Goal: Information Seeking & Learning: Learn about a topic

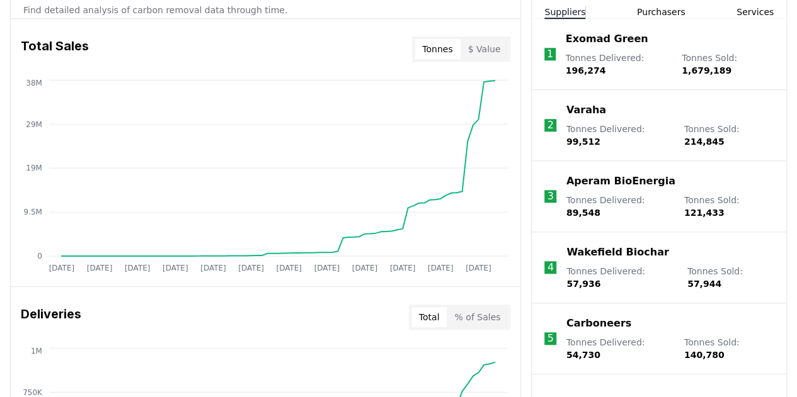
scroll to position [495, 0]
click at [668, 18] on li "1 Exomad Green Tonnes Delivered : 196,274 Tonnes Sold : 1,679,189" at bounding box center [659, 53] width 254 height 71
click at [662, 12] on button "Purchasers" at bounding box center [661, 11] width 48 height 13
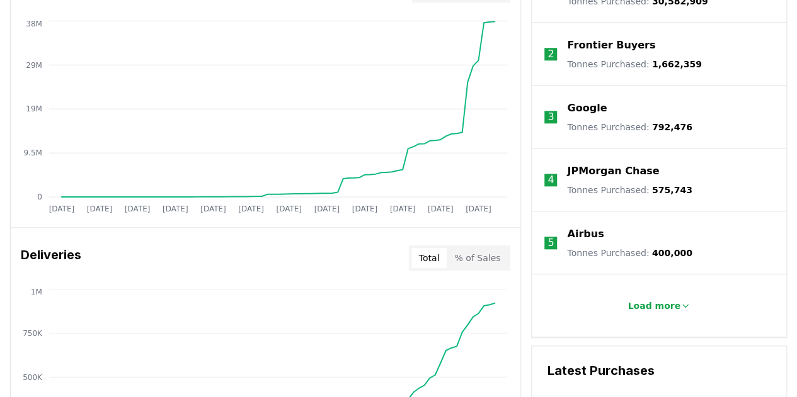
scroll to position [555, 0]
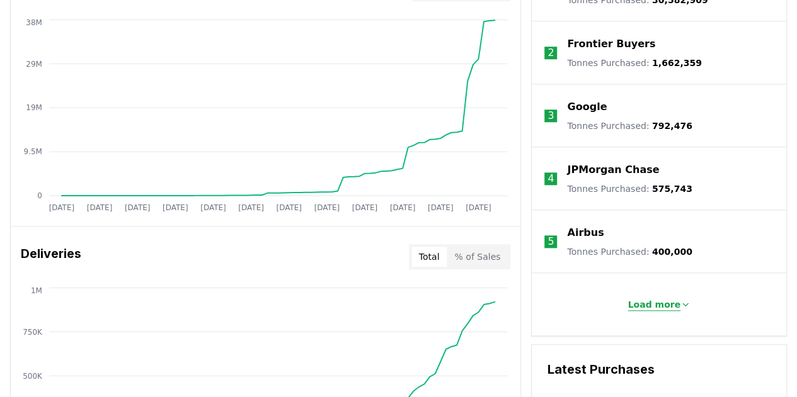
click at [660, 306] on p "Load more" at bounding box center [653, 305] width 53 height 13
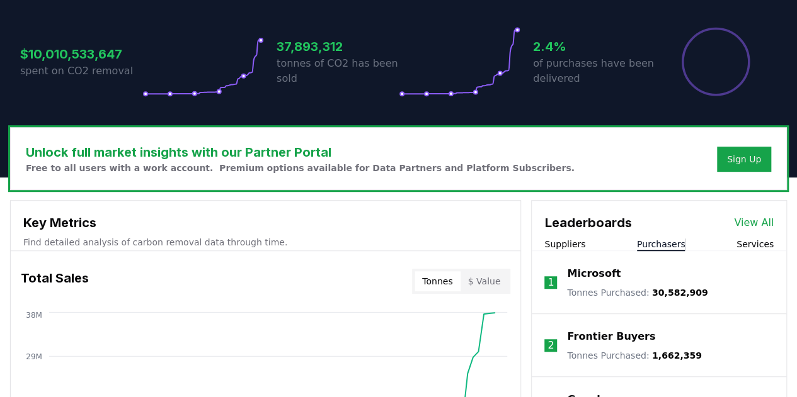
scroll to position [0, 0]
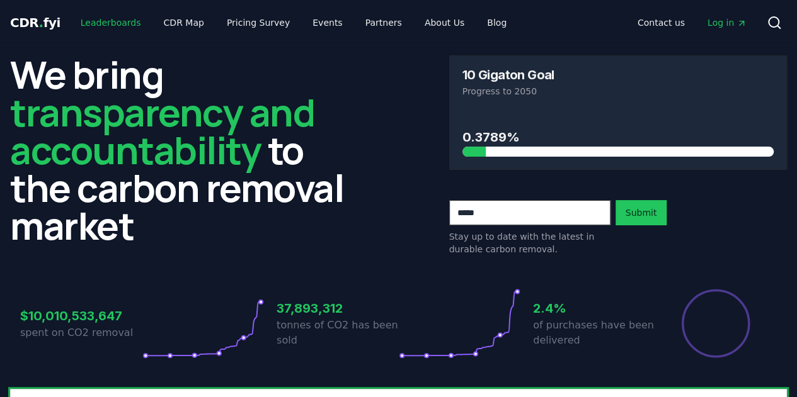
click at [117, 18] on link "Leaderboards" at bounding box center [111, 22] width 81 height 23
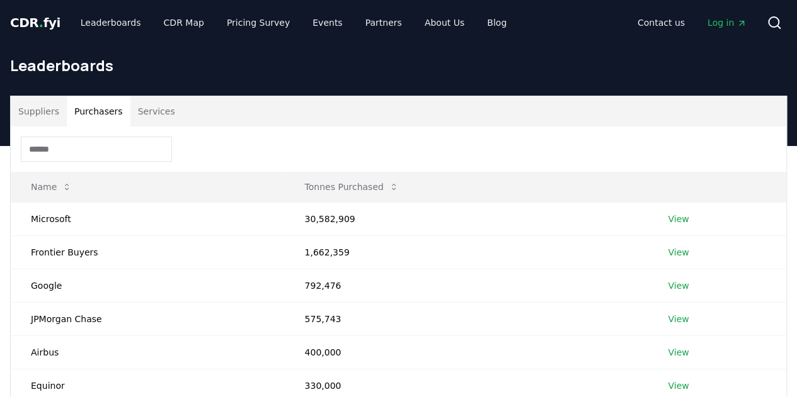
click at [103, 118] on button "Purchasers" at bounding box center [99, 111] width 64 height 30
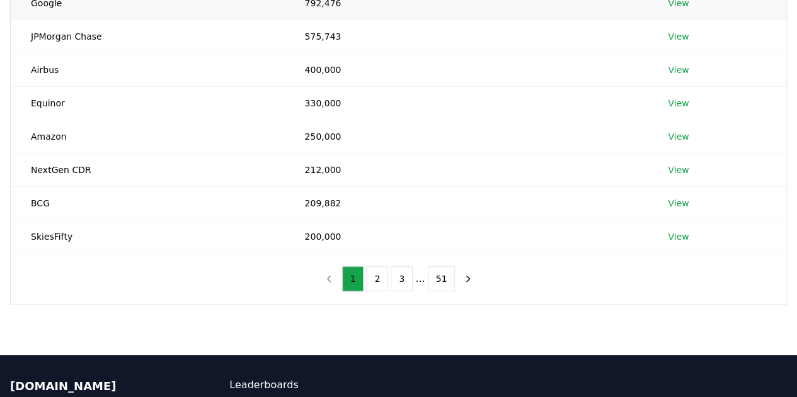
scroll to position [284, 0]
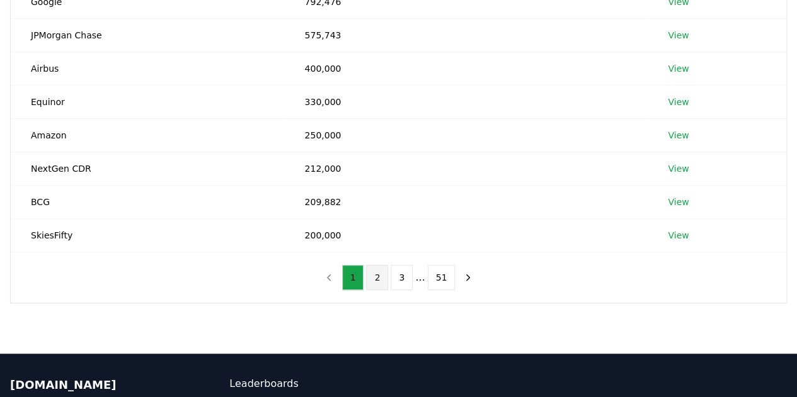
click at [377, 271] on button "2" at bounding box center [377, 277] width 22 height 25
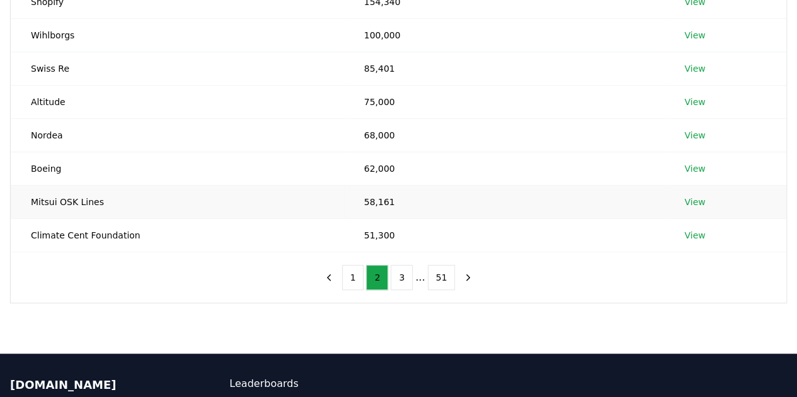
scroll to position [265, 0]
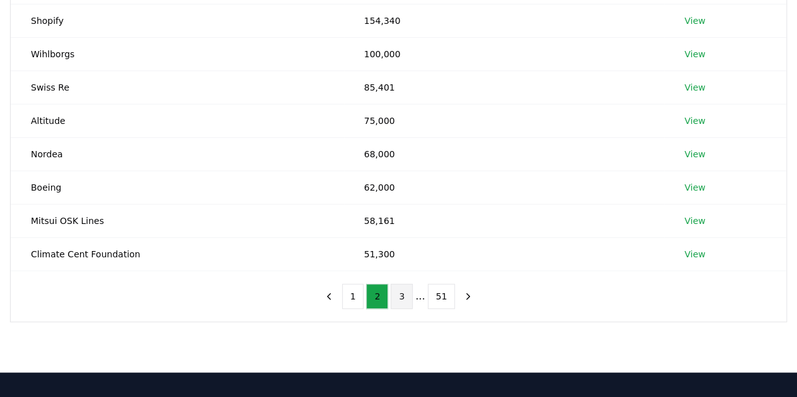
click at [405, 293] on button "3" at bounding box center [401, 296] width 22 height 25
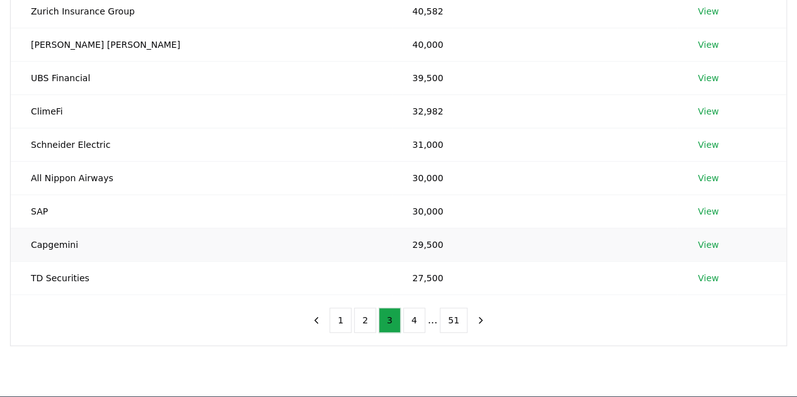
scroll to position [249, 0]
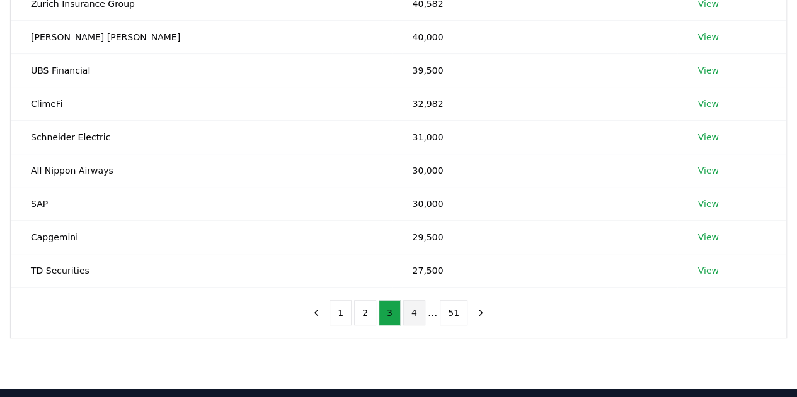
click at [417, 309] on button "4" at bounding box center [414, 312] width 22 height 25
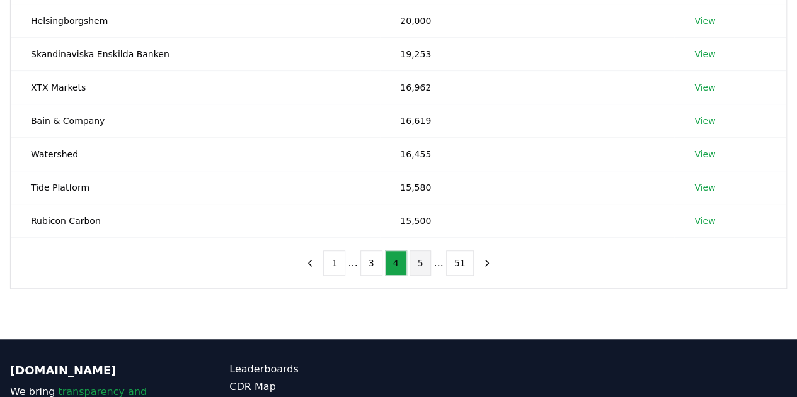
scroll to position [306, 0]
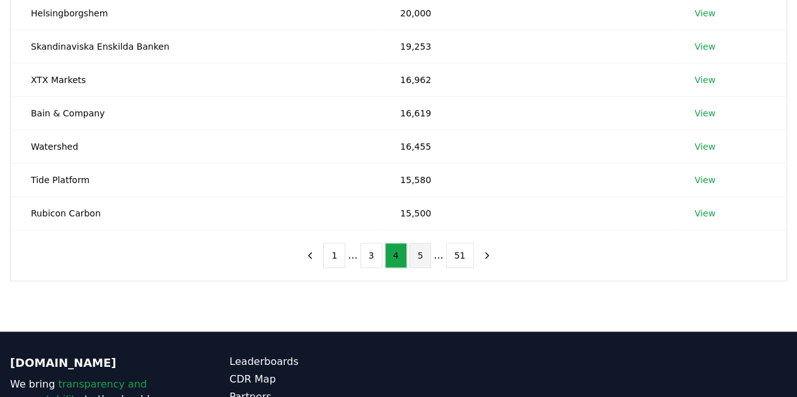
click at [419, 253] on button "5" at bounding box center [420, 255] width 22 height 25
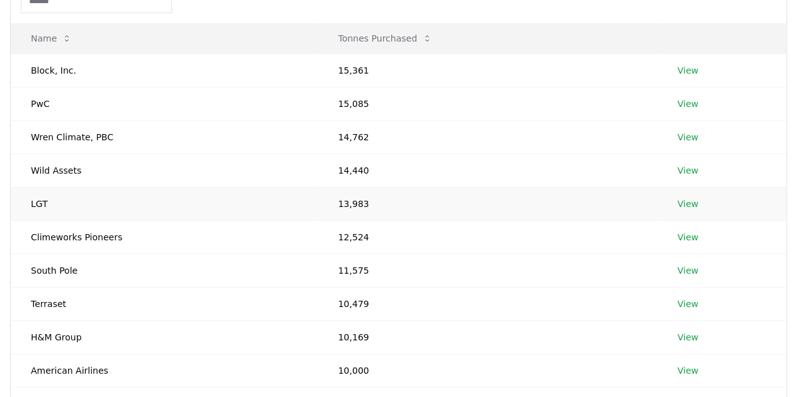
scroll to position [84, 0]
